Goal: Task Accomplishment & Management: Complete application form

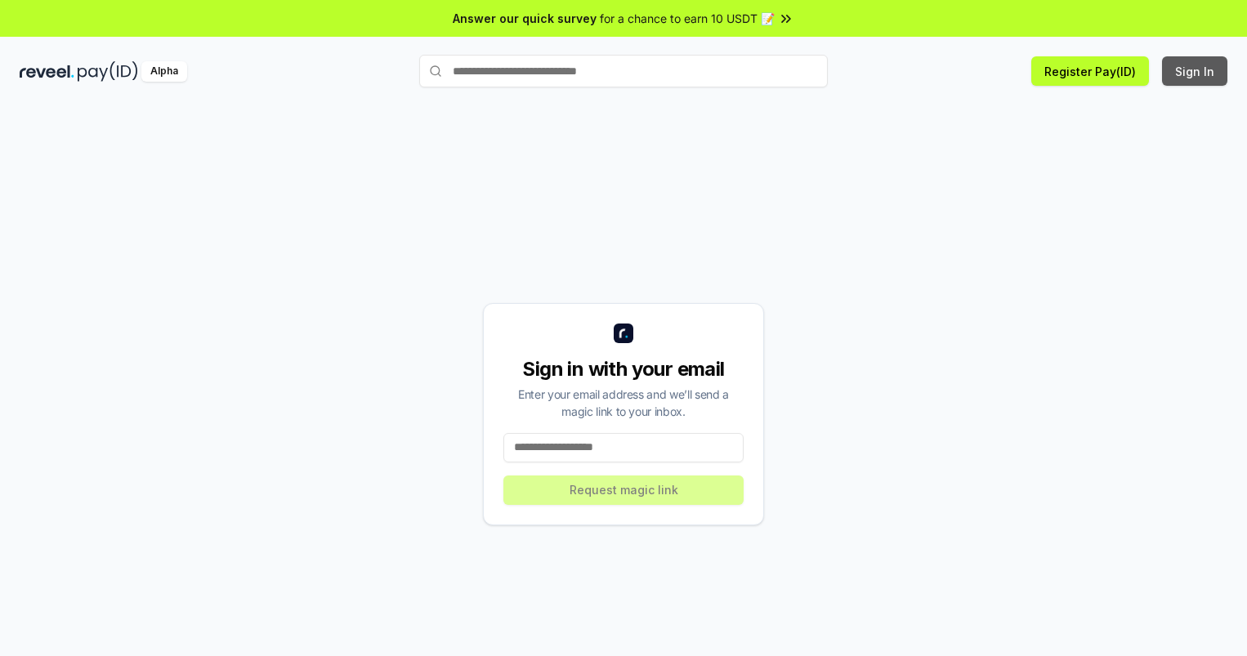
click at [1196, 71] on button "Sign In" at bounding box center [1194, 70] width 65 height 29
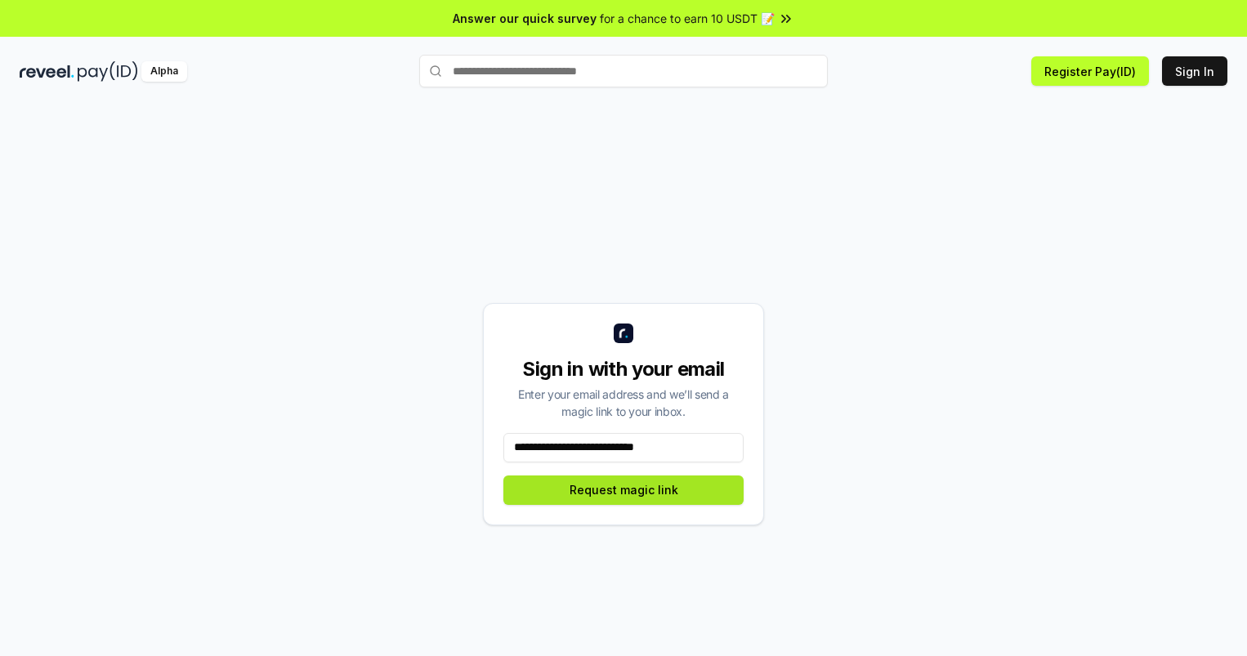
type input "**********"
click at [624, 489] on button "Request magic link" at bounding box center [623, 490] width 240 height 29
